Goal: Information Seeking & Learning: Learn about a topic

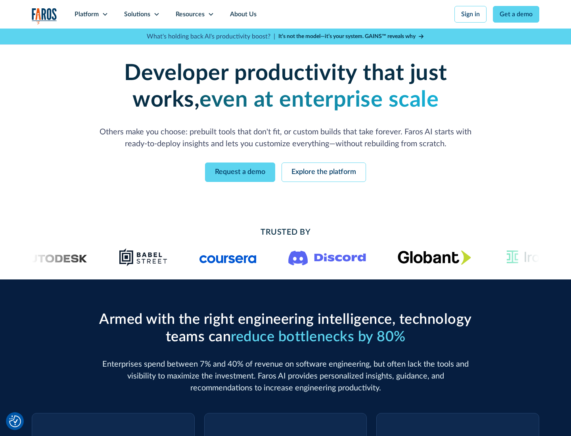
click at [105, 14] on icon at bounding box center [105, 14] width 6 height 6
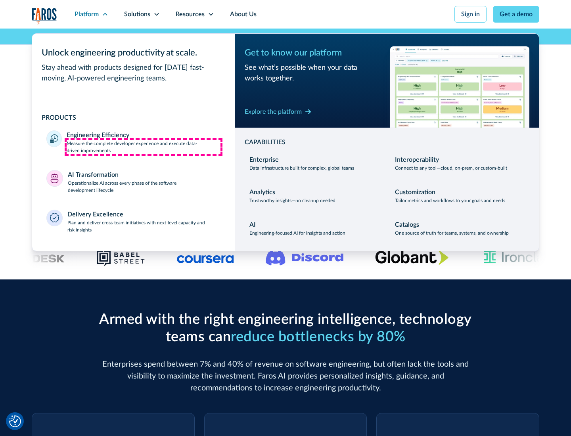
click at [143, 147] on p "Measure the complete developer experience and execute data-driven improvements" at bounding box center [144, 147] width 154 height 14
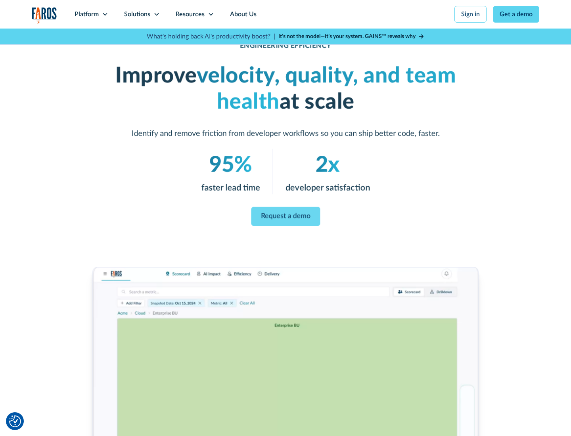
click at [285, 216] on link "Request a demo" at bounding box center [285, 216] width 69 height 19
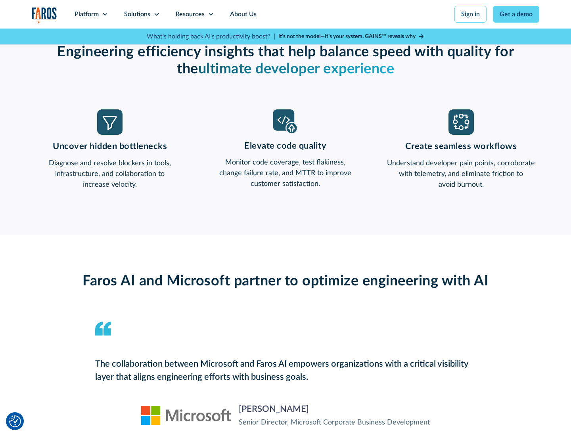
click at [105, 14] on icon at bounding box center [105, 14] width 6 height 6
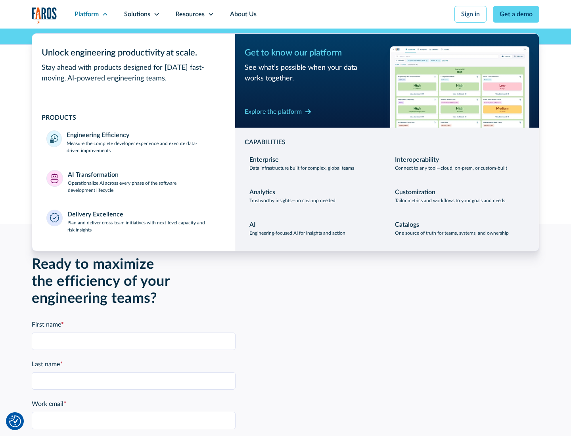
scroll to position [1738, 0]
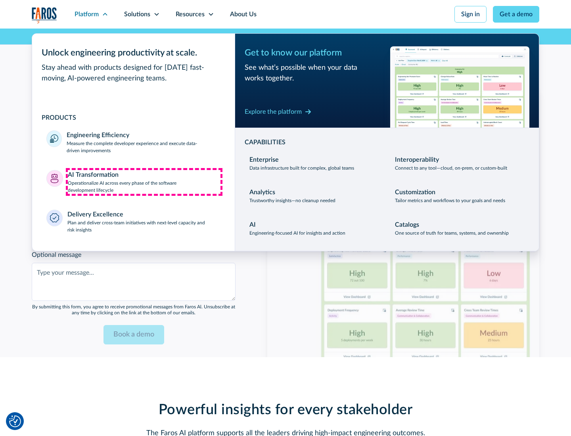
click at [144, 181] on p "Operationalize AI across every phase of the software development lifecycle" at bounding box center [144, 186] width 153 height 14
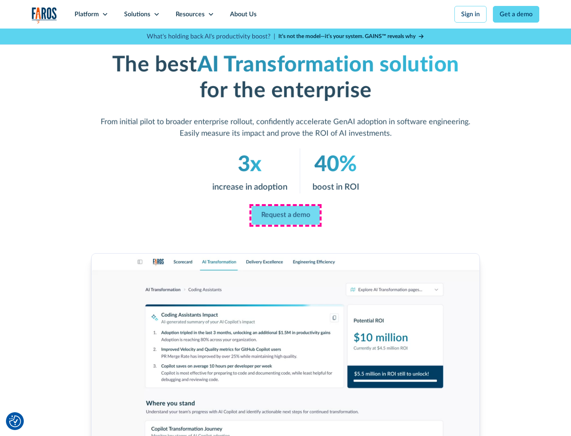
click at [285, 215] on link "Request a demo" at bounding box center [285, 215] width 68 height 19
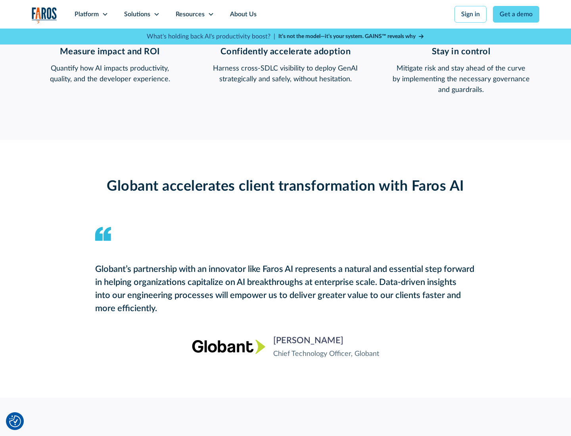
click at [91, 14] on div "Platform" at bounding box center [86, 15] width 24 height 10
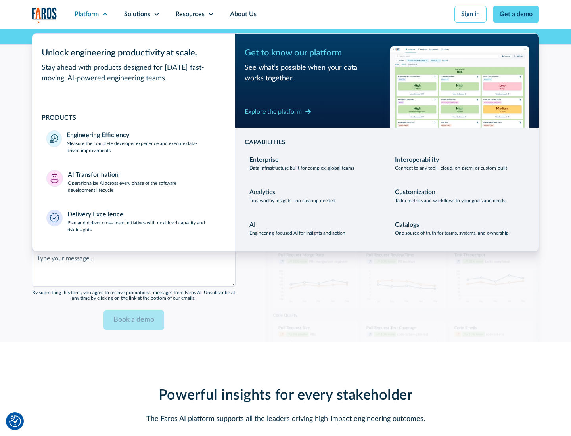
click at [273, 111] on div "Explore the platform" at bounding box center [272, 112] width 57 height 10
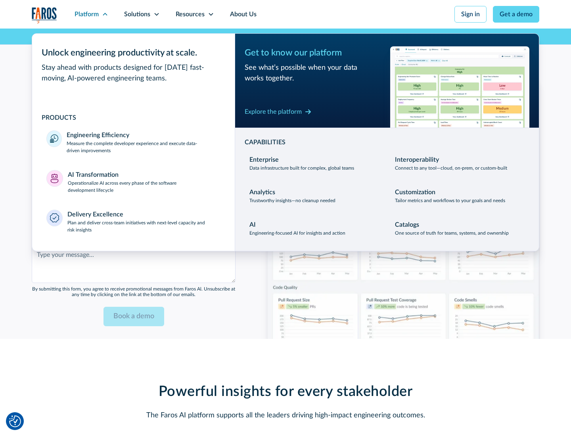
scroll to position [1928, 0]
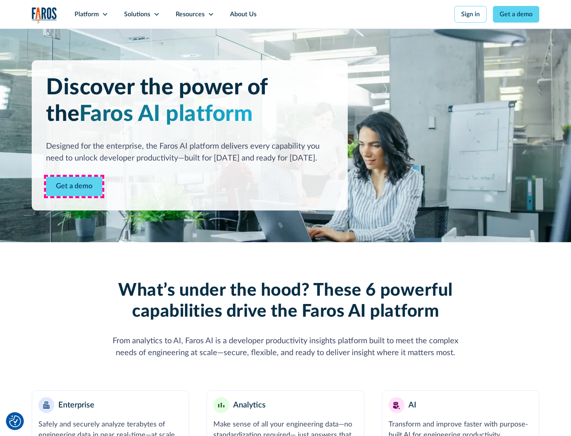
click at [74, 186] on link "Get a demo" at bounding box center [74, 186] width 56 height 19
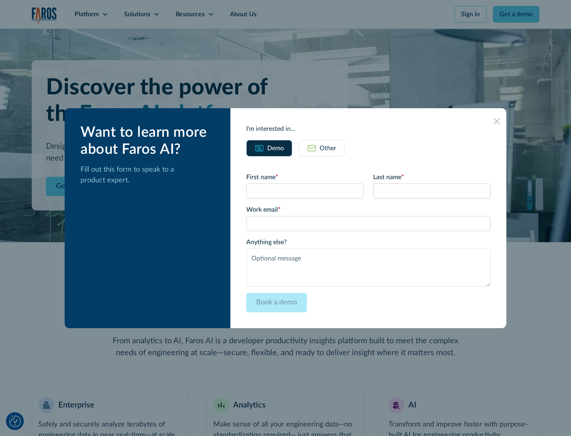
click at [328, 148] on div "Other" at bounding box center [327, 148] width 17 height 10
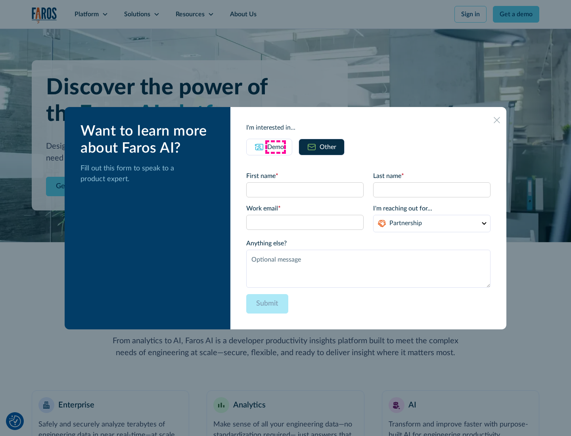
click at [275, 147] on div "Demo" at bounding box center [275, 147] width 17 height 10
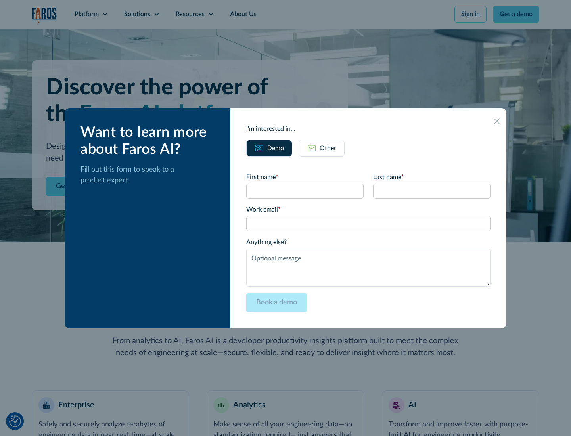
click at [496, 121] on icon at bounding box center [496, 121] width 6 height 6
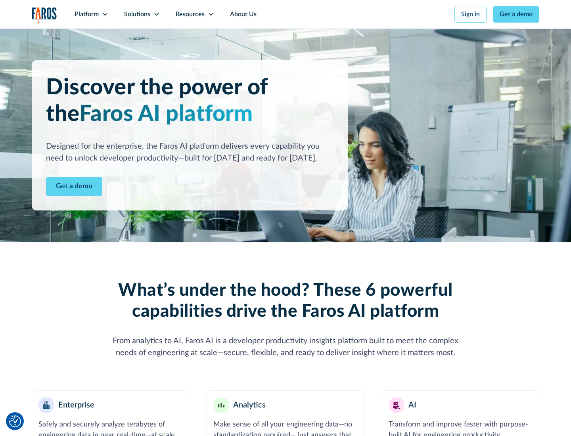
click at [105, 14] on icon at bounding box center [105, 14] width 6 height 6
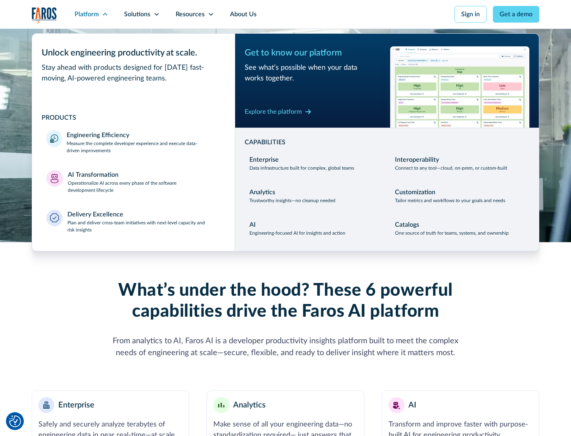
click at [143, 226] on p "Plan and deliver cross-team initiatives with next-level capacity and risk insig…" at bounding box center [143, 226] width 153 height 14
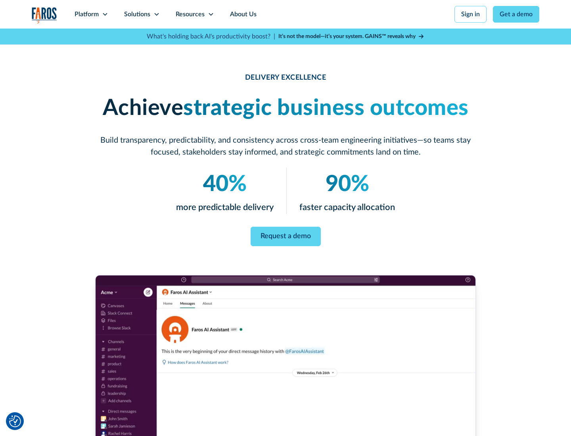
click at [156, 14] on icon at bounding box center [156, 14] width 6 height 6
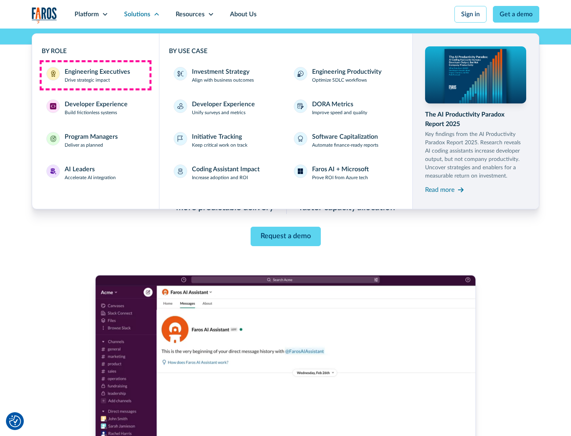
click at [95, 75] on div "Engineering Executives" at bounding box center [97, 72] width 65 height 10
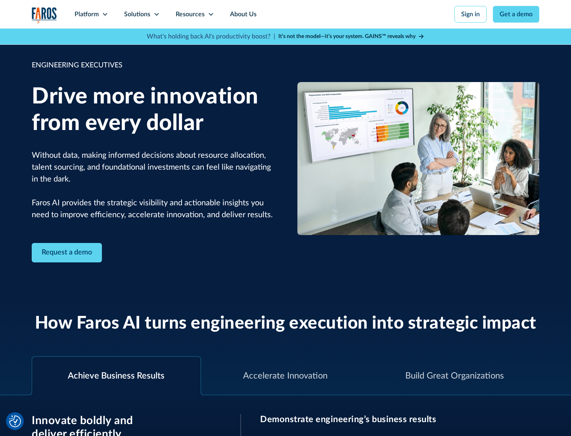
click at [156, 14] on icon at bounding box center [156, 14] width 6 height 6
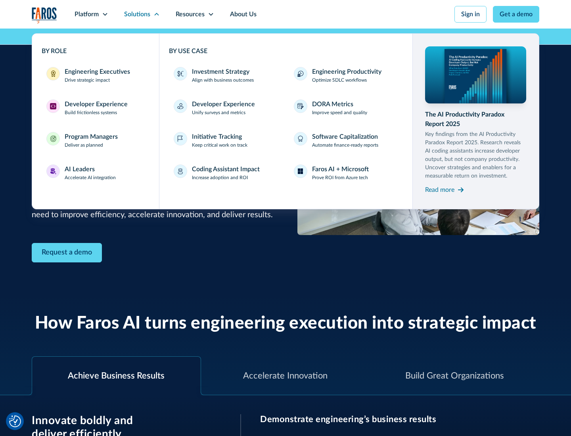
click at [95, 104] on div "Developer Experience" at bounding box center [96, 104] width 63 height 10
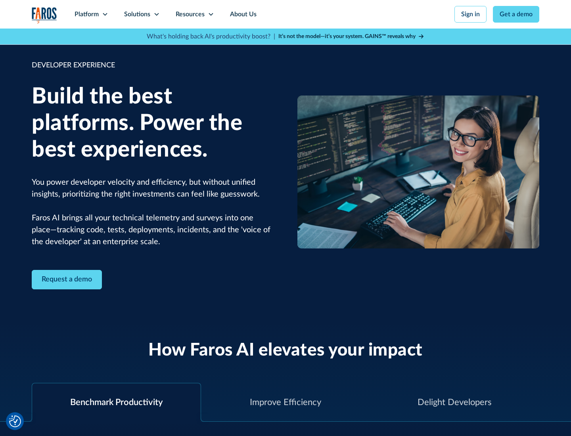
click at [141, 14] on div "Solutions" at bounding box center [137, 15] width 26 height 10
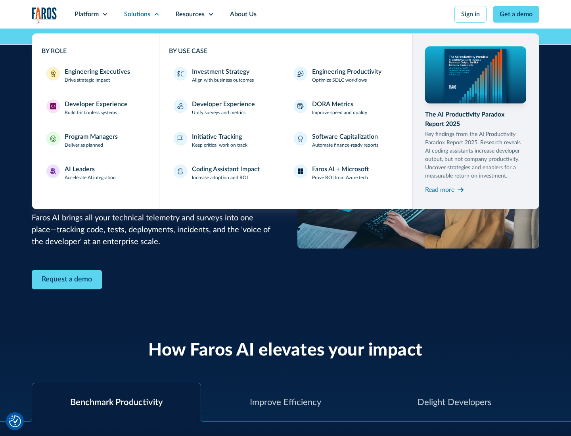
click at [91, 140] on div "Program Managers" at bounding box center [91, 137] width 53 height 10
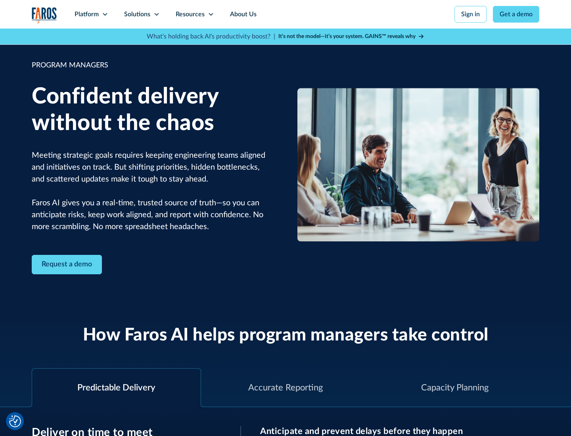
click at [156, 14] on icon at bounding box center [156, 14] width 6 height 6
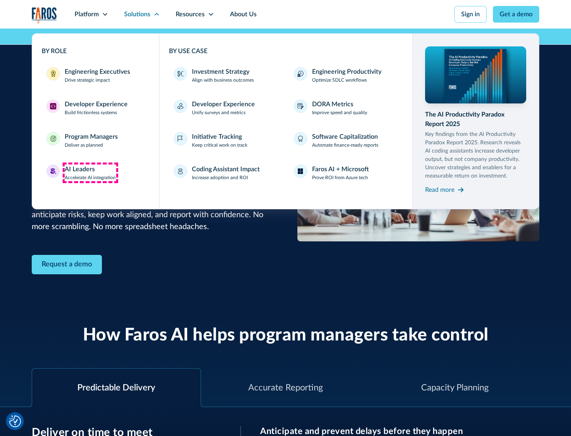
click at [90, 173] on div "AI Leaders" at bounding box center [80, 169] width 30 height 10
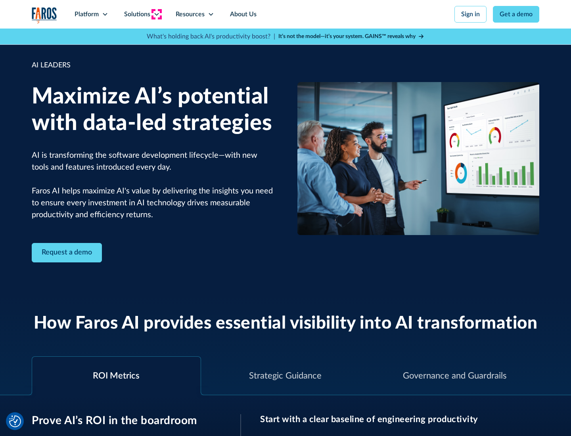
click at [156, 14] on icon at bounding box center [156, 14] width 6 height 6
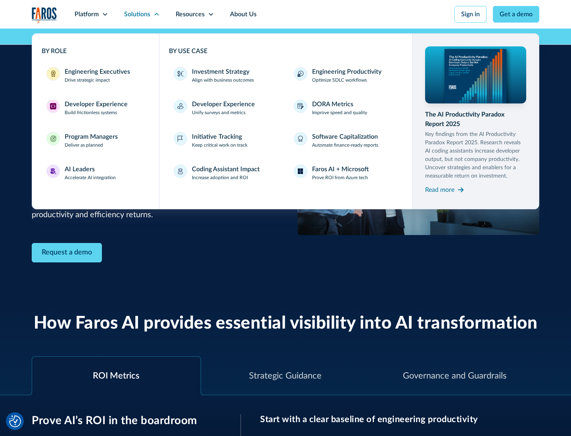
click at [219, 72] on div "Investment Strategy" at bounding box center [220, 72] width 57 height 10
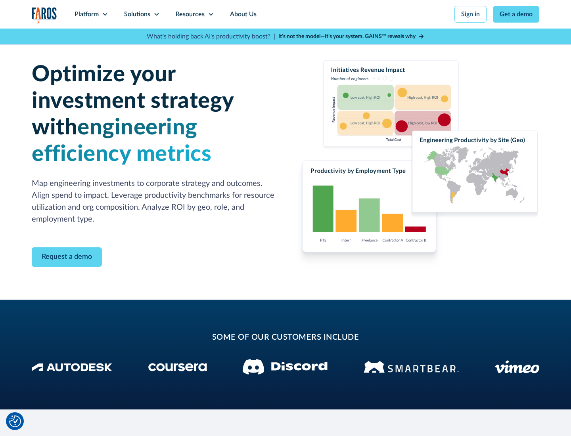
click at [156, 14] on icon at bounding box center [156, 14] width 6 height 6
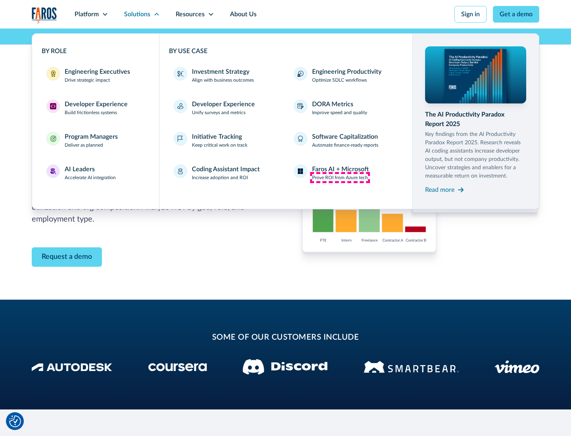
click at [340, 177] on p "Prove ROI from Azure tech" at bounding box center [340, 177] width 56 height 7
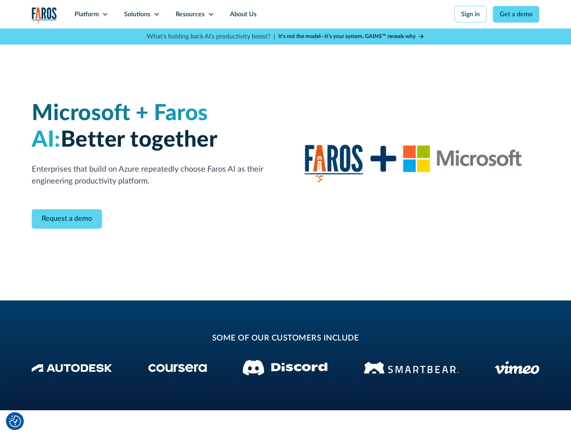
click at [156, 14] on icon at bounding box center [156, 14] width 6 height 6
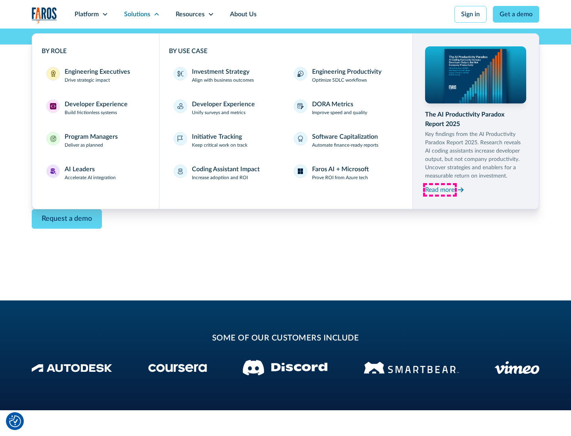
click at [439, 189] on div "Read more" at bounding box center [439, 190] width 29 height 10
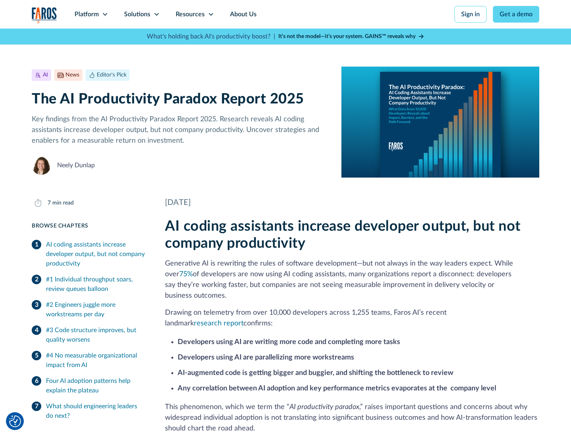
click at [210, 14] on icon at bounding box center [211, 14] width 6 height 6
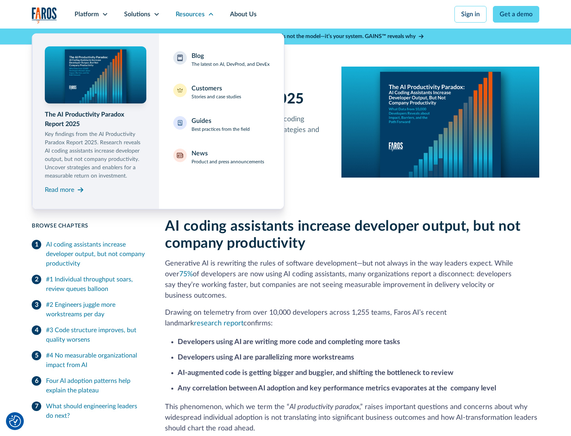
click at [230, 59] on div "Blog The latest on AI, DevProd, and DevEx" at bounding box center [230, 59] width 78 height 17
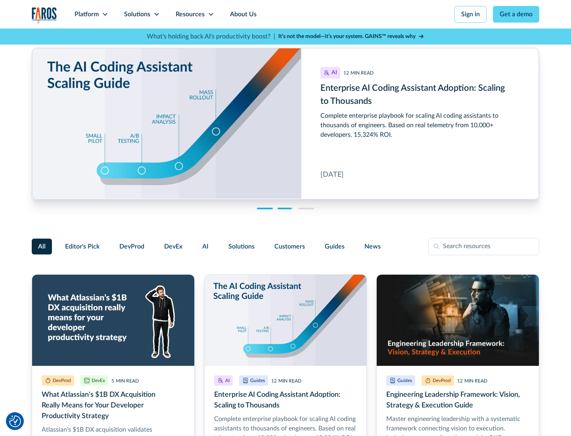
click at [516, 14] on link "Get a demo" at bounding box center [515, 14] width 46 height 17
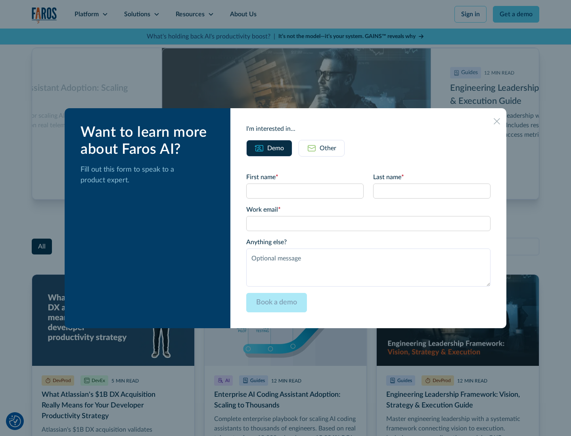
click at [321, 148] on div "Other" at bounding box center [327, 148] width 17 height 10
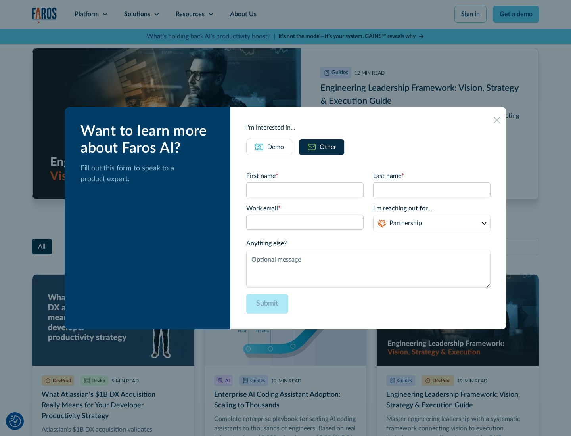
click at [496, 120] on icon at bounding box center [496, 120] width 6 height 6
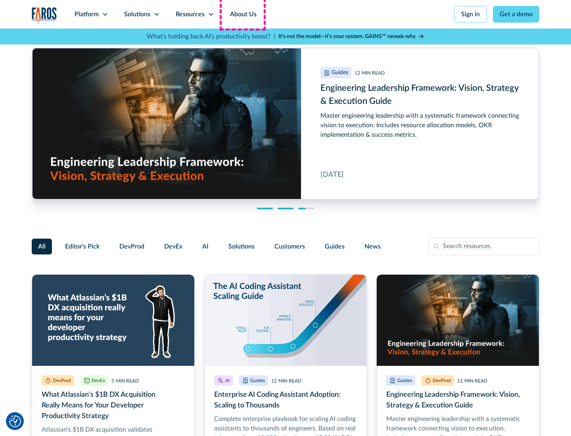
click at [242, 14] on link "About Us" at bounding box center [243, 14] width 42 height 29
